Goal: Information Seeking & Learning: Learn about a topic

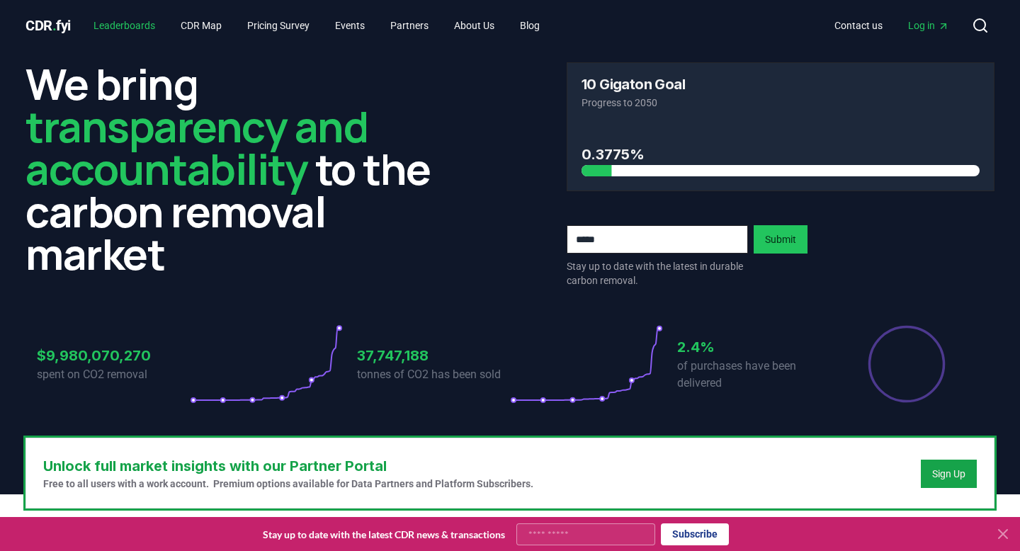
click at [137, 23] on link "Leaderboards" at bounding box center [124, 26] width 84 height 26
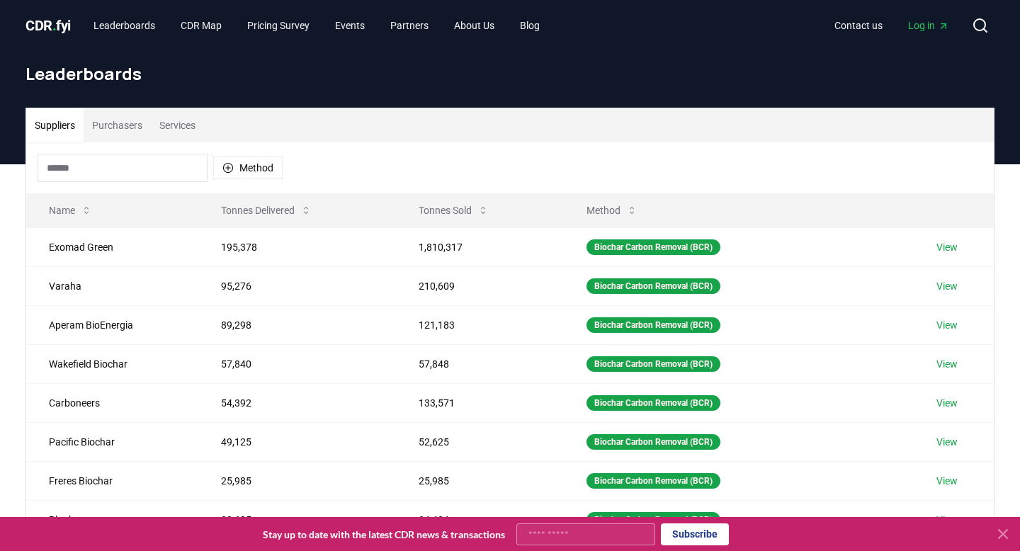
click at [159, 160] on input at bounding box center [123, 168] width 170 height 28
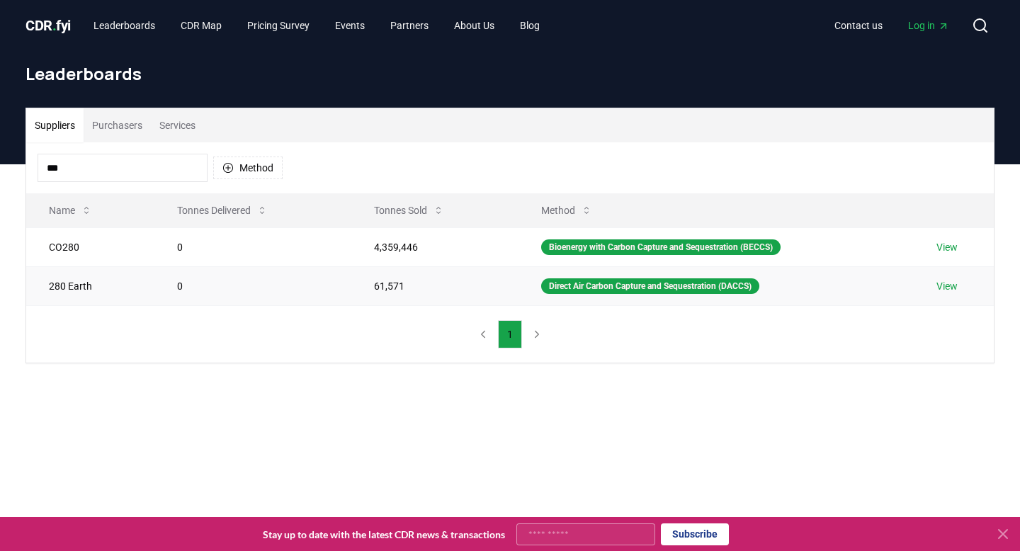
type input "***"
click at [154, 271] on td "0" at bounding box center [252, 285] width 197 height 39
click at [945, 283] on link "View" at bounding box center [947, 286] width 21 height 14
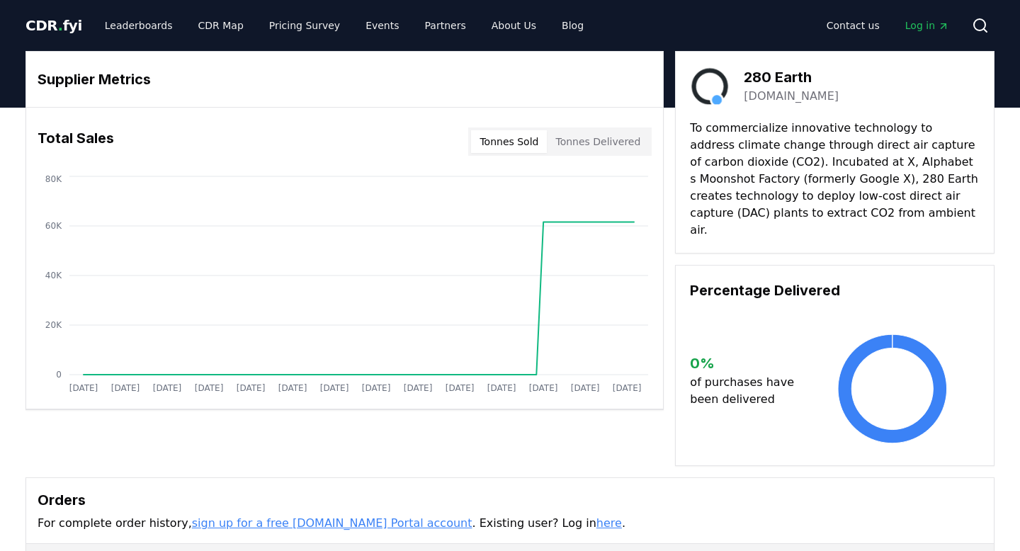
click at [709, 199] on p "To commercialize innovative technology to address climate change through direct…" at bounding box center [835, 179] width 290 height 119
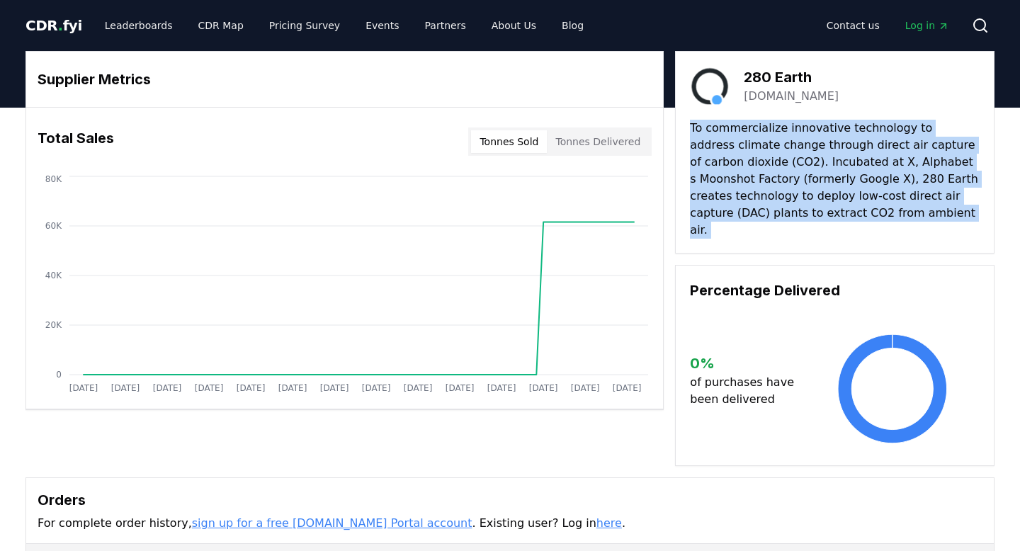
click at [709, 199] on p "To commercialize innovative technology to address climate change through direct…" at bounding box center [835, 179] width 290 height 119
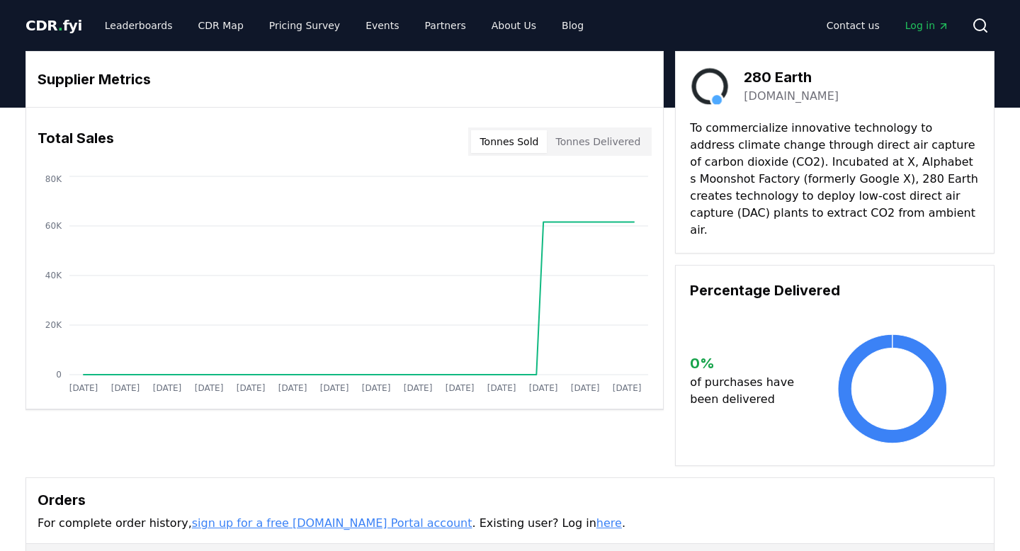
click at [709, 199] on p "To commercialize innovative technology to address climate change through direct…" at bounding box center [835, 179] width 290 height 119
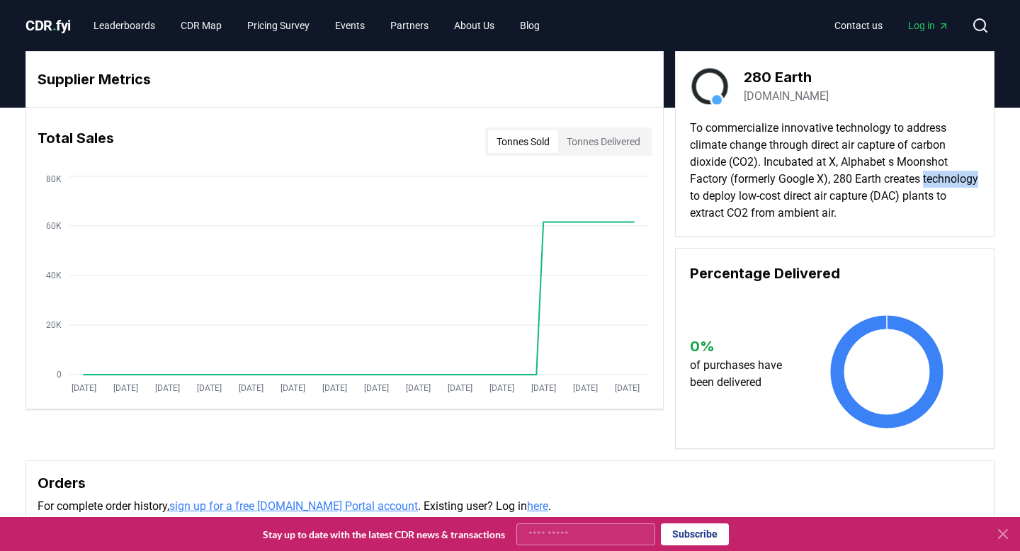
click at [600, 152] on button "Tonnes Delivered" at bounding box center [603, 141] width 91 height 23
click at [536, 148] on button "Tonnes Sold" at bounding box center [523, 141] width 70 height 23
